Goal: Task Accomplishment & Management: Manage account settings

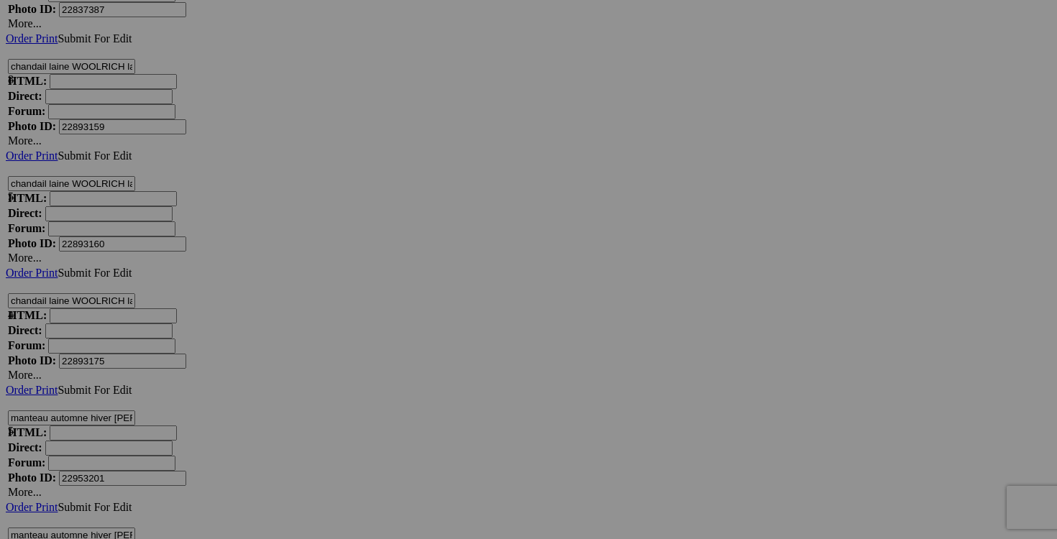
scroll to position [4839, 0]
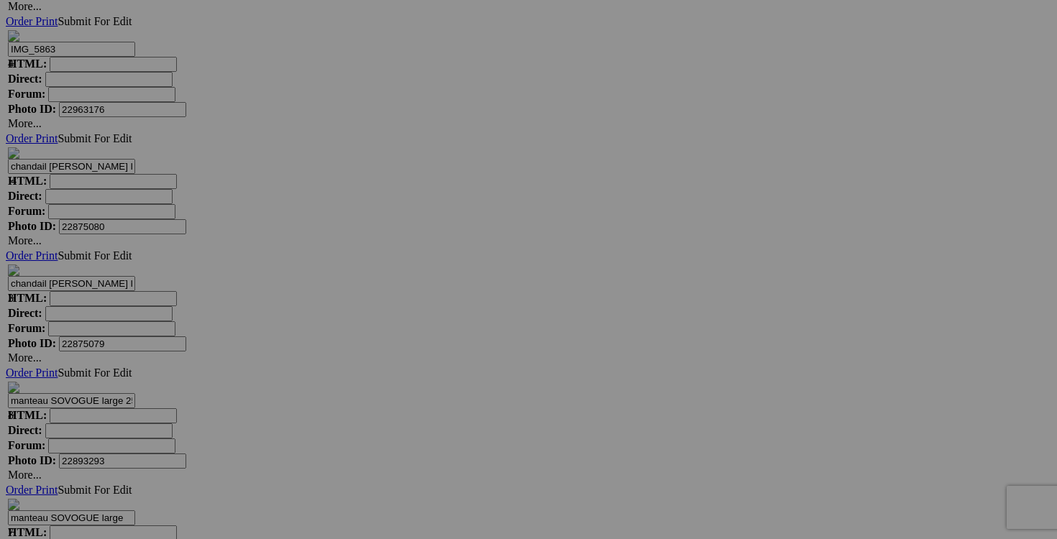
scroll to position [5536, 0]
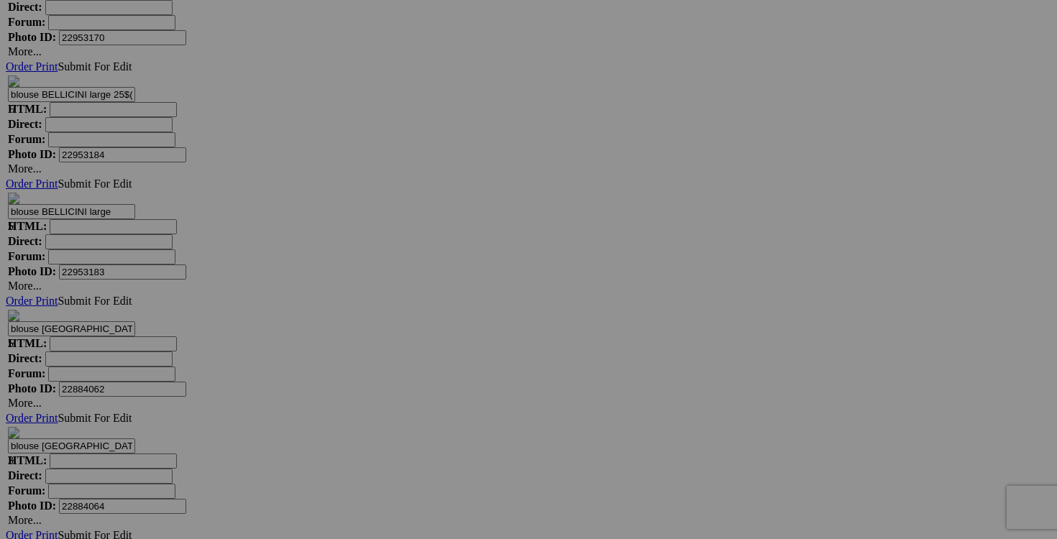
scroll to position [7718, 0]
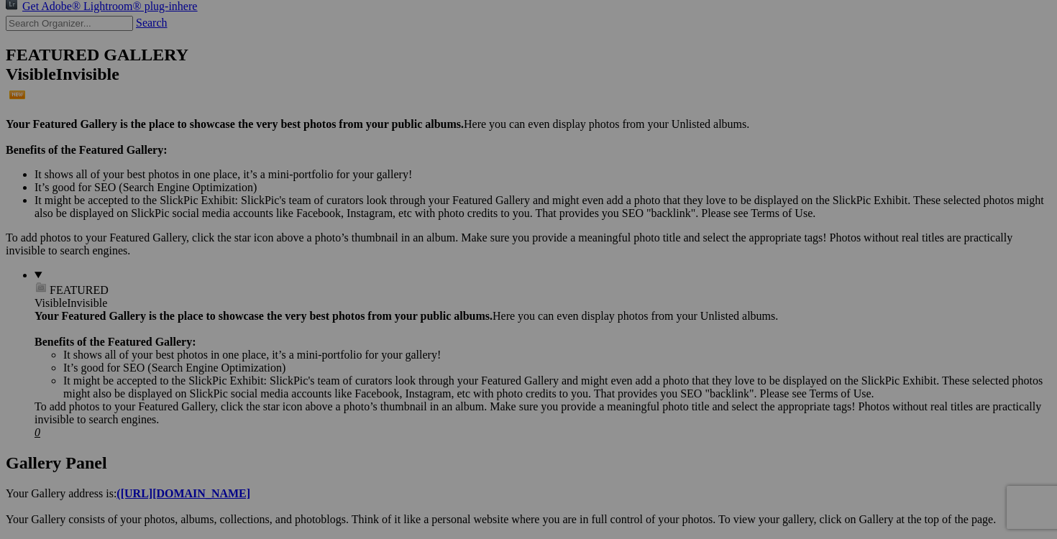
scroll to position [0, 0]
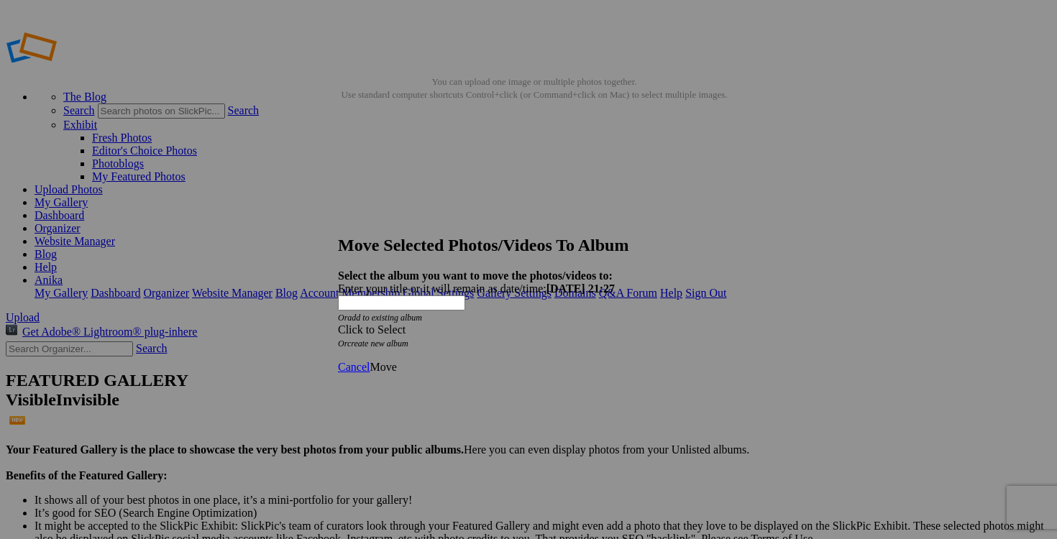
click at [609, 324] on div "Click to Select" at bounding box center [528, 330] width 381 height 13
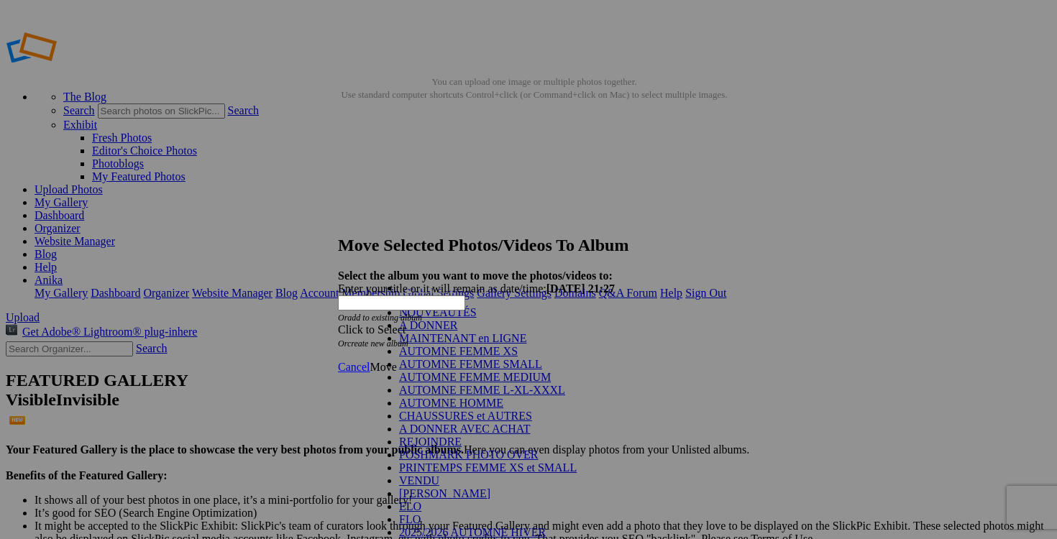
scroll to position [206, 0]
click at [439, 475] on link "VENDU" at bounding box center [419, 481] width 40 height 12
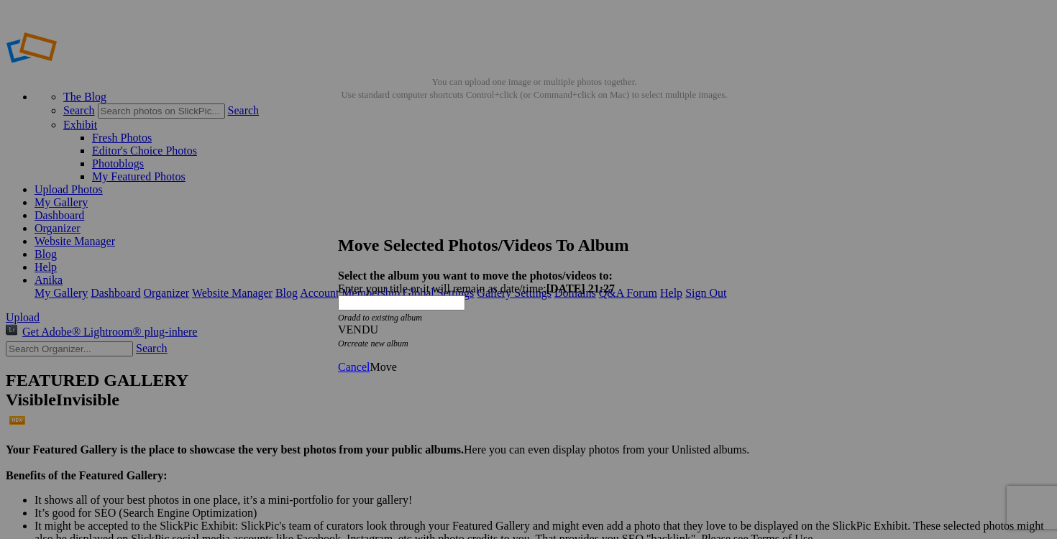
click at [396, 361] on span "Move" at bounding box center [383, 367] width 27 height 12
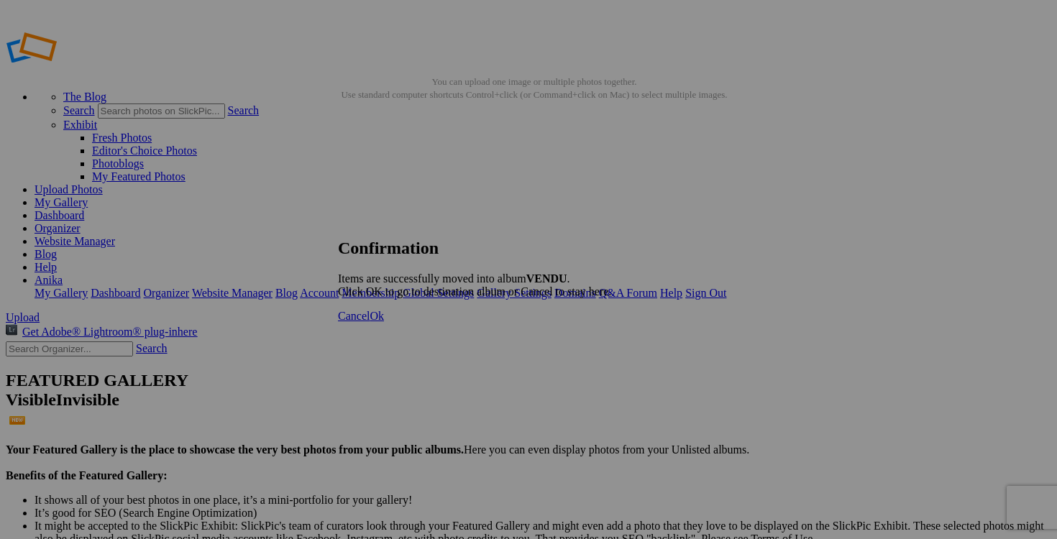
click at [384, 322] on span "Ok" at bounding box center [377, 316] width 14 height 12
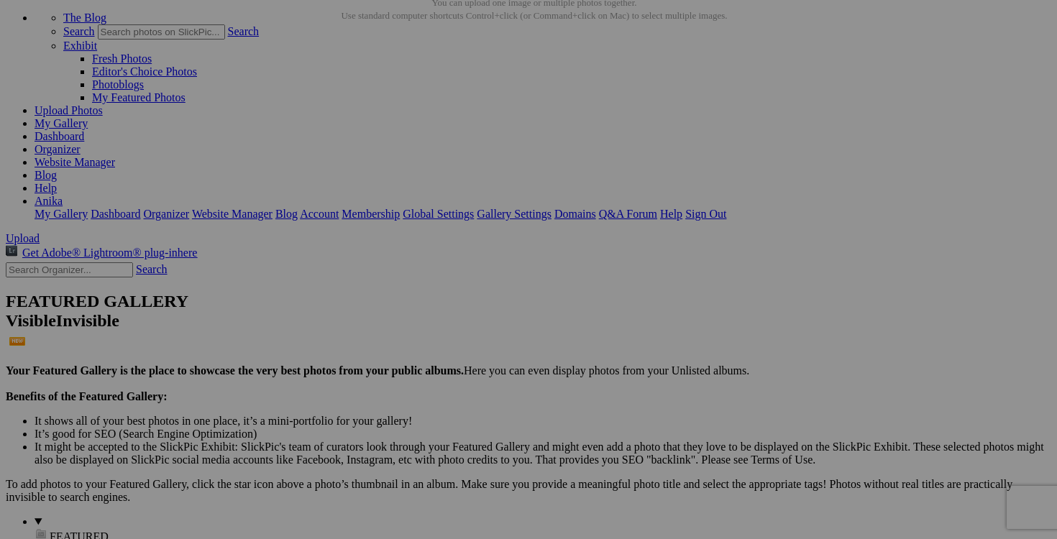
scroll to position [1, 0]
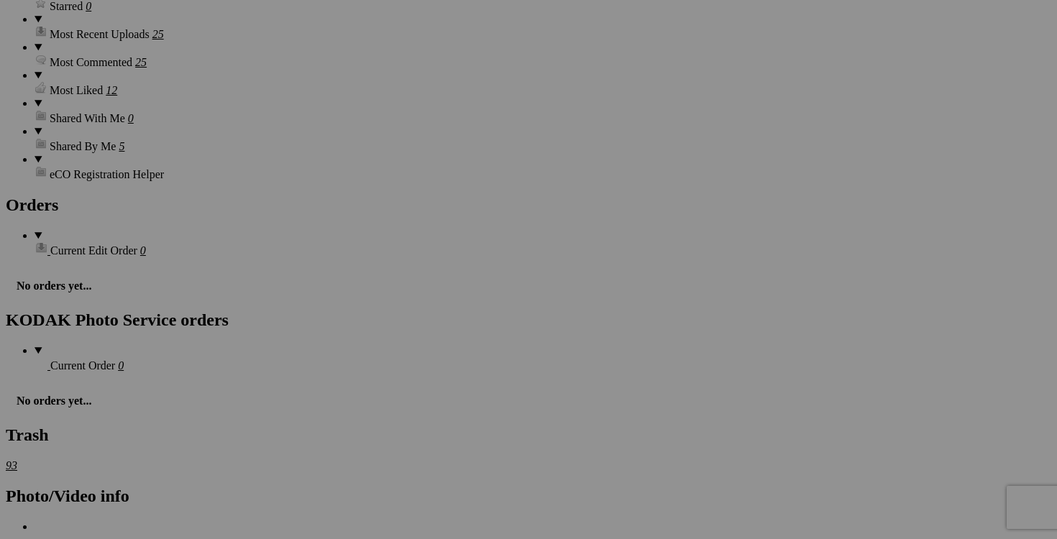
scroll to position [2118, 0]
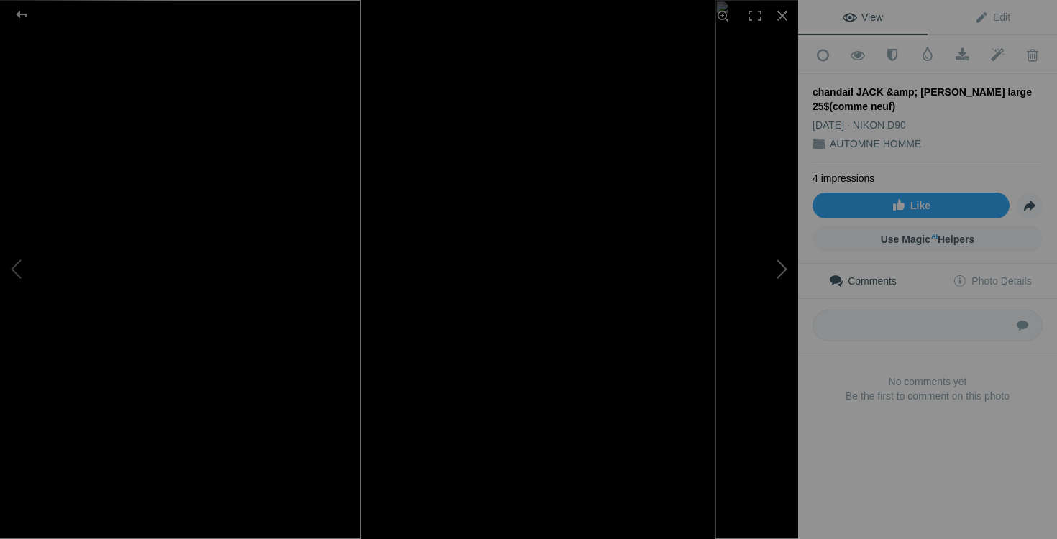
click at [778, 273] on button at bounding box center [745, 270] width 108 height 194
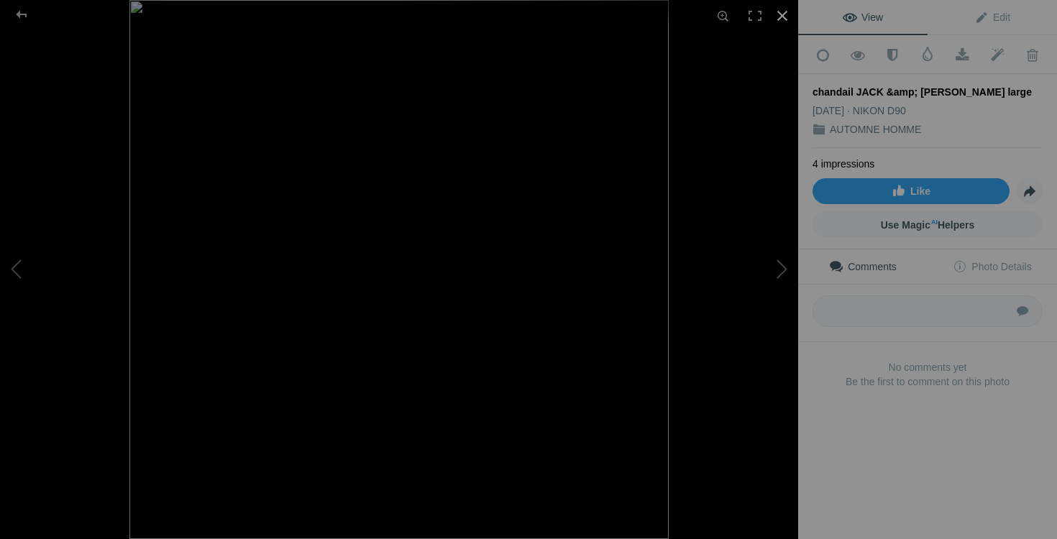
click at [778, 21] on div at bounding box center [783, 16] width 32 height 32
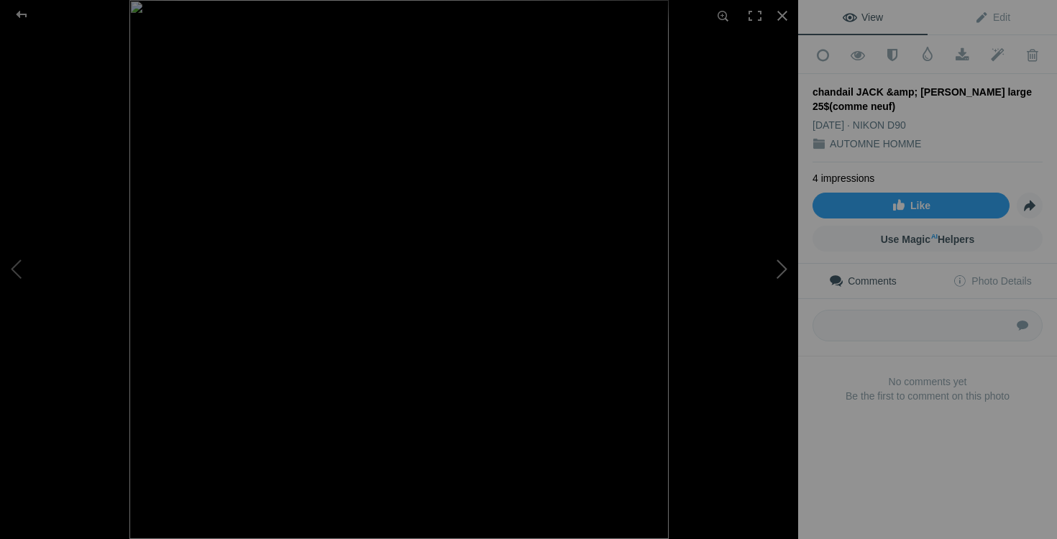
click at [772, 281] on button at bounding box center [745, 270] width 108 height 194
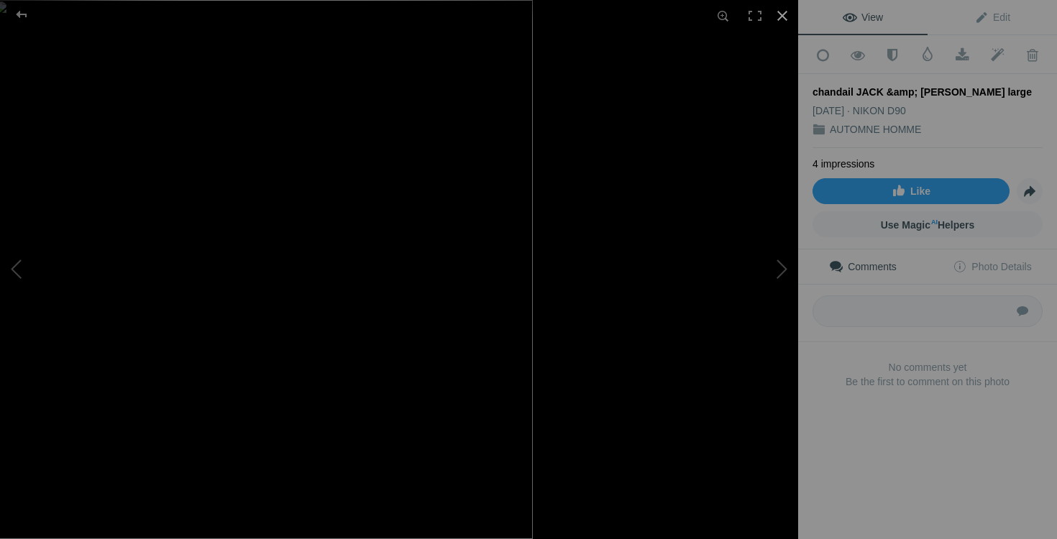
click at [782, 14] on div at bounding box center [783, 16] width 32 height 32
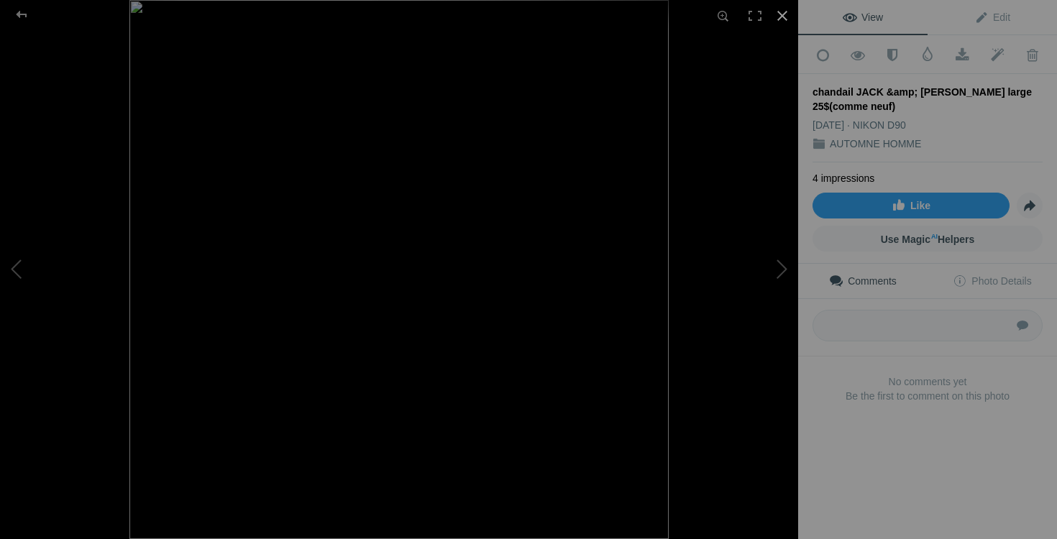
click at [785, 14] on div at bounding box center [783, 16] width 32 height 32
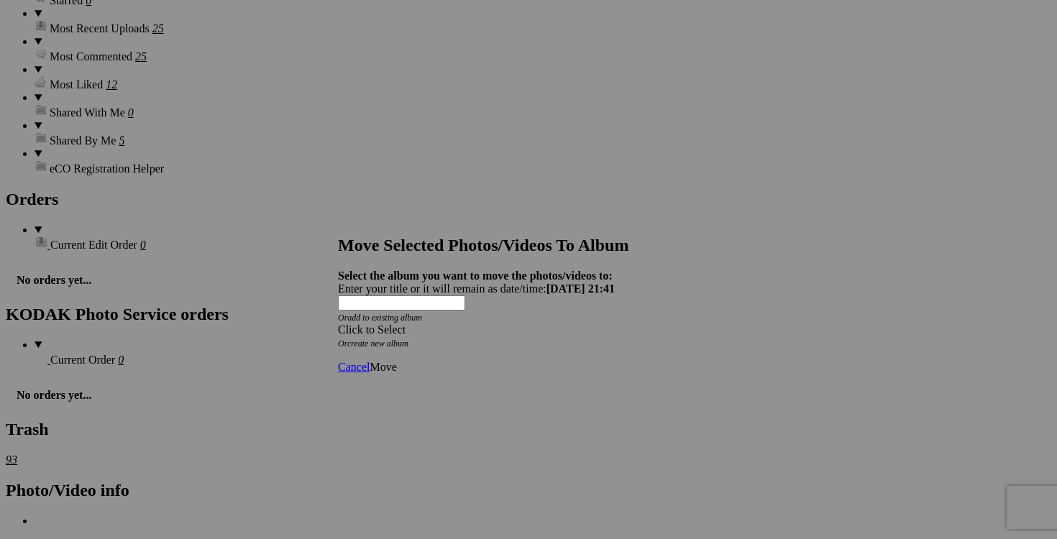
click at [338, 324] on span at bounding box center [338, 330] width 0 height 12
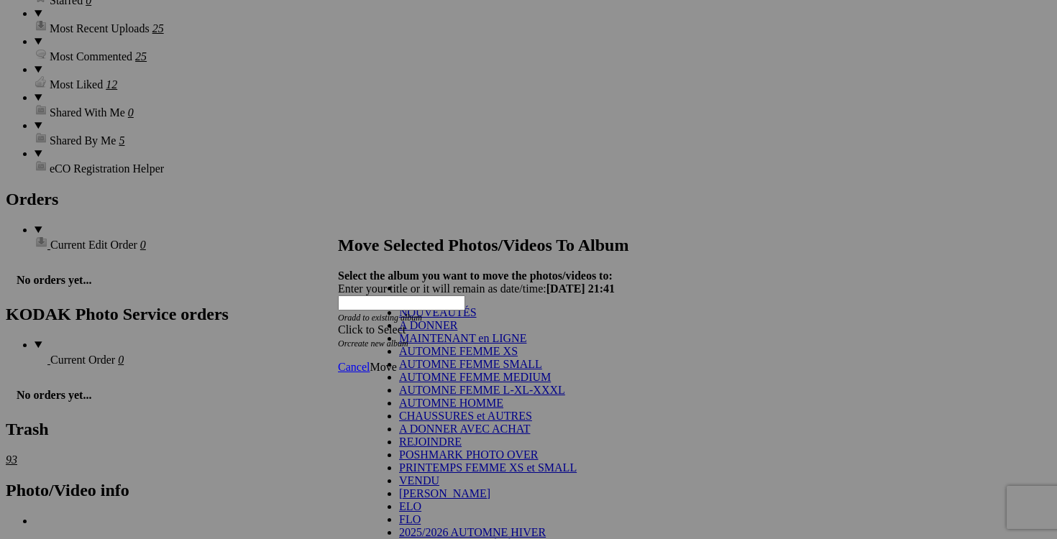
scroll to position [245, 0]
click at [421, 501] on link "ELO" at bounding box center [410, 507] width 22 height 12
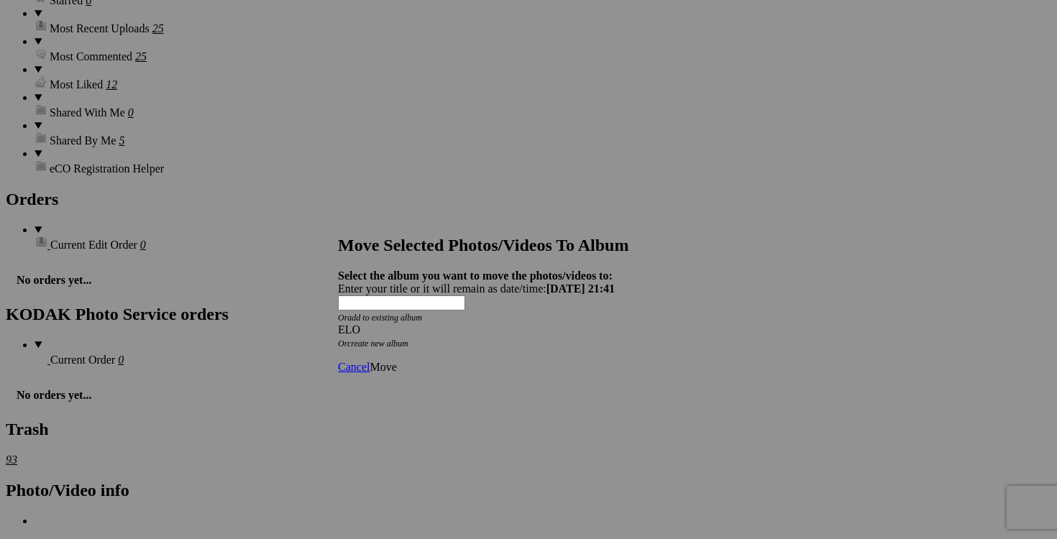
click at [581, 324] on div "ELO" at bounding box center [528, 330] width 381 height 13
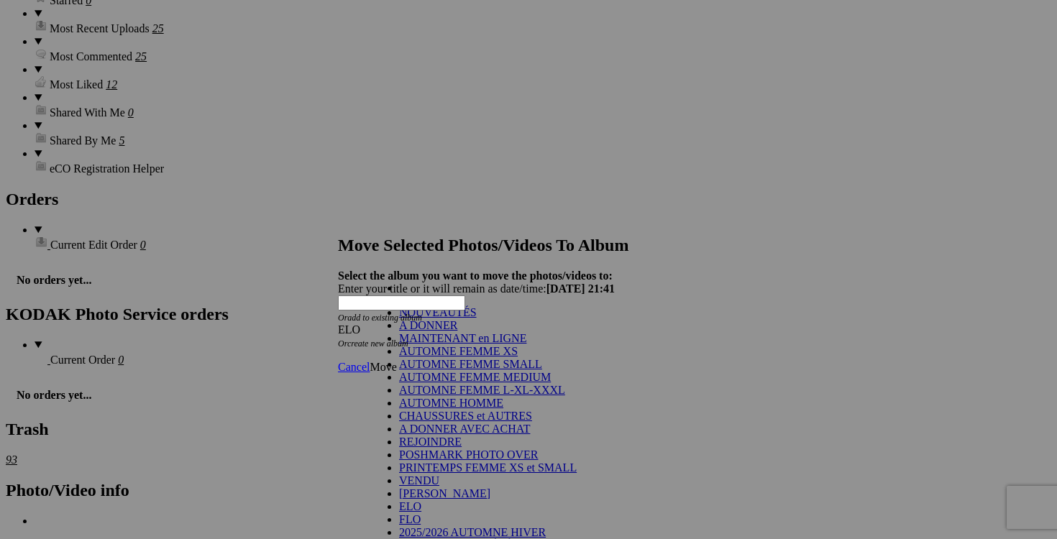
scroll to position [225, 0]
click at [414, 475] on link "VENDU" at bounding box center [419, 481] width 40 height 12
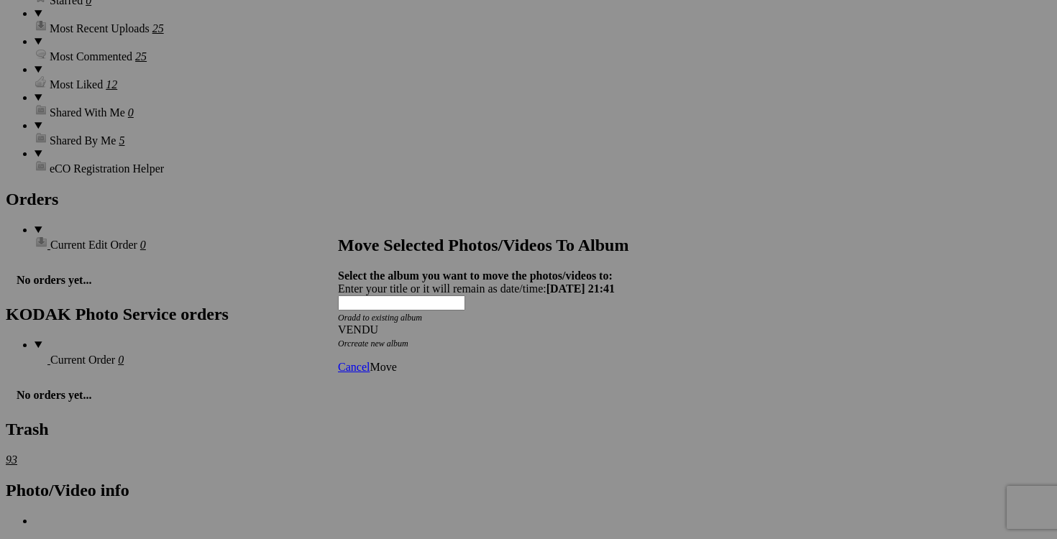
click at [396, 361] on span "Move" at bounding box center [383, 367] width 27 height 12
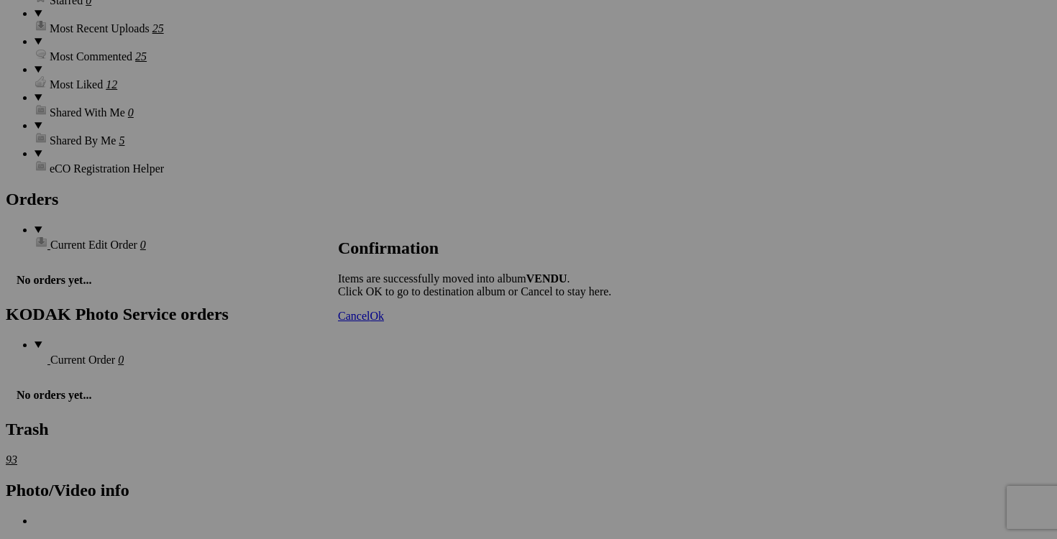
click at [370, 322] on span "Cancel" at bounding box center [354, 316] width 32 height 12
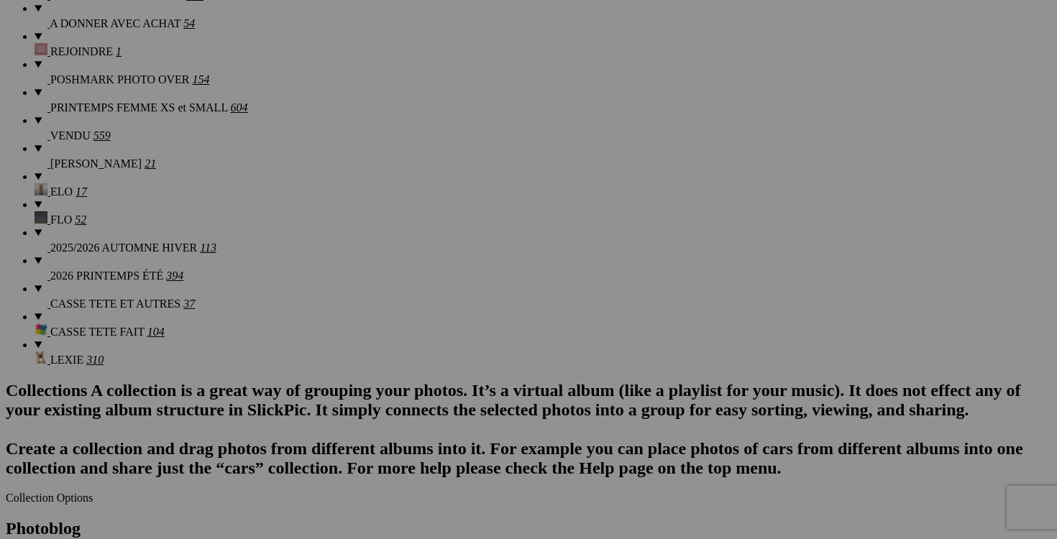
scroll to position [1446, 0]
